Goal: Check status

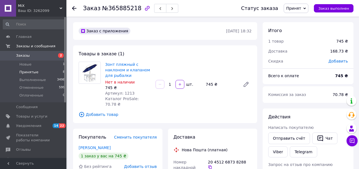
scroll to position [111, 0]
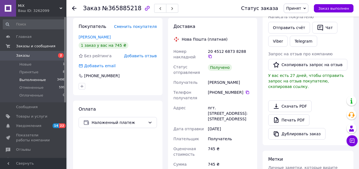
click at [39, 80] on span "Выполненные" at bounding box center [32, 80] width 27 height 5
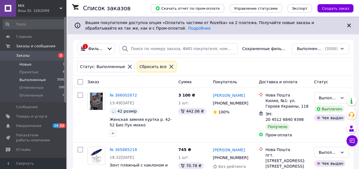
click at [44, 63] on li "Новые 1" at bounding box center [34, 65] width 68 height 8
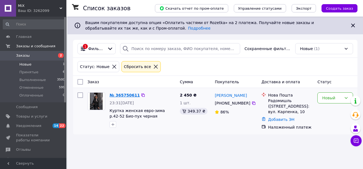
click at [125, 94] on link "№ 365750611" at bounding box center [125, 95] width 30 height 4
